Goal: Obtain resource: Download file/media

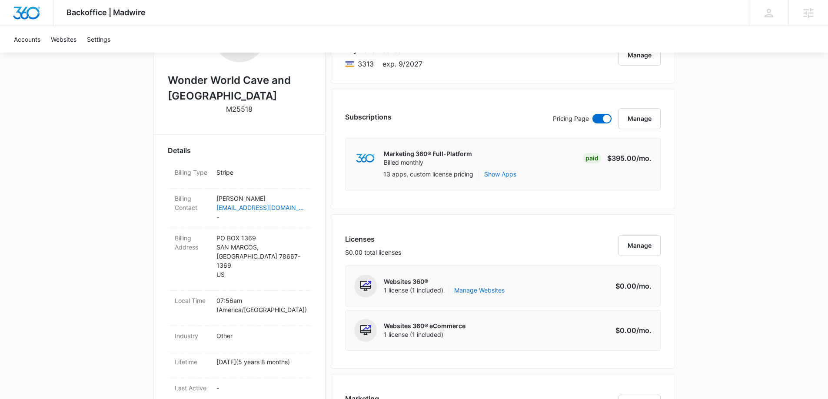
scroll to position [192, 0]
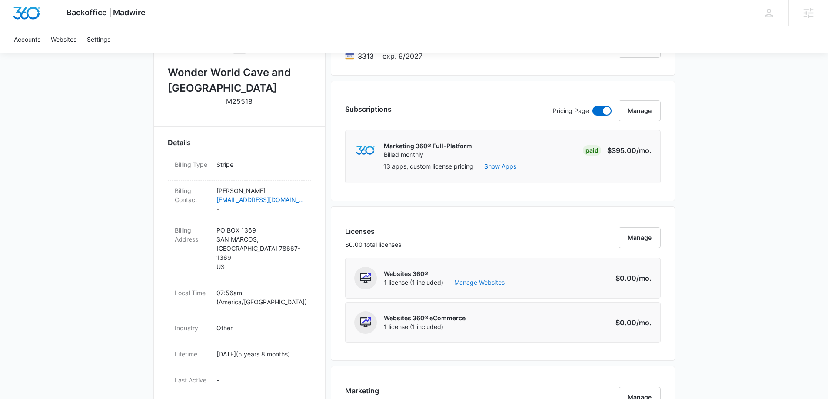
click at [489, 283] on link "Manage Websites" at bounding box center [479, 282] width 50 height 9
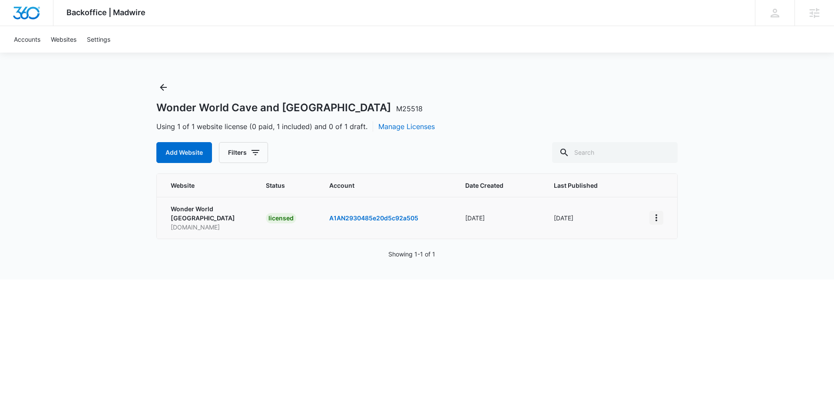
click at [661, 218] on icon "View More" at bounding box center [656, 218] width 10 height 10
click at [687, 266] on link "Visit Website" at bounding box center [679, 267] width 36 height 7
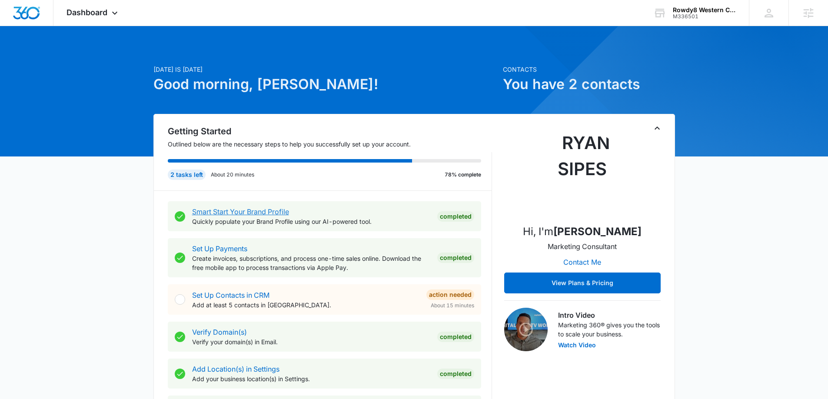
click at [256, 211] on link "Smart Start Your Brand Profile" at bounding box center [240, 211] width 97 height 9
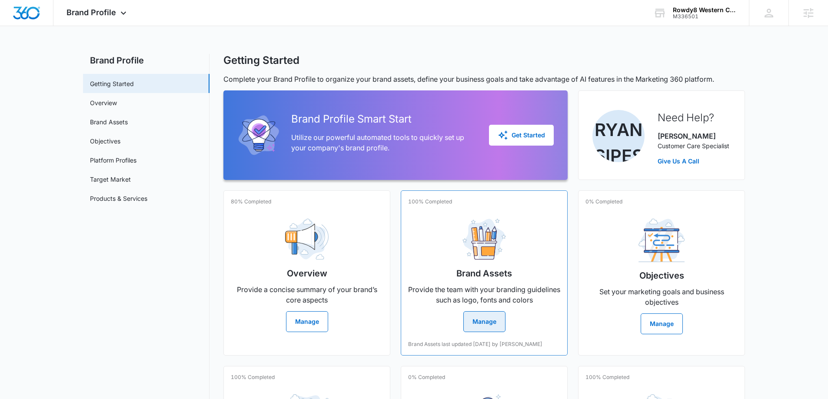
click at [481, 323] on button "Manage" at bounding box center [484, 321] width 42 height 21
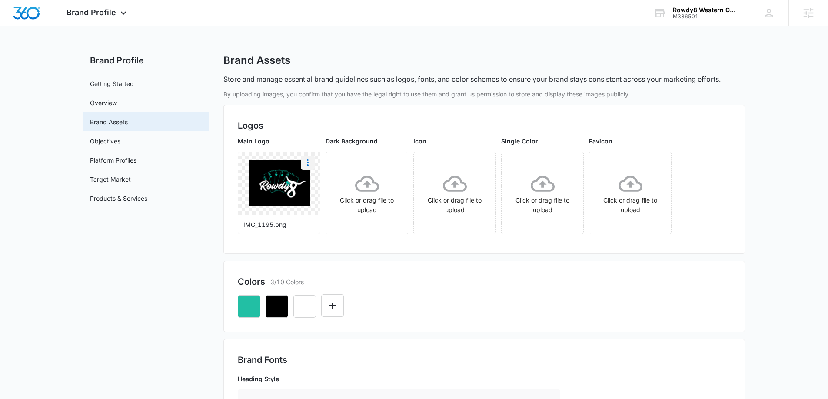
click at [305, 163] on icon "More" at bounding box center [307, 162] width 10 height 10
click at [322, 187] on div "Download" at bounding box center [326, 187] width 28 height 6
click at [249, 307] on icon "button" at bounding box center [249, 306] width 10 height 10
